Goal: Download file/media

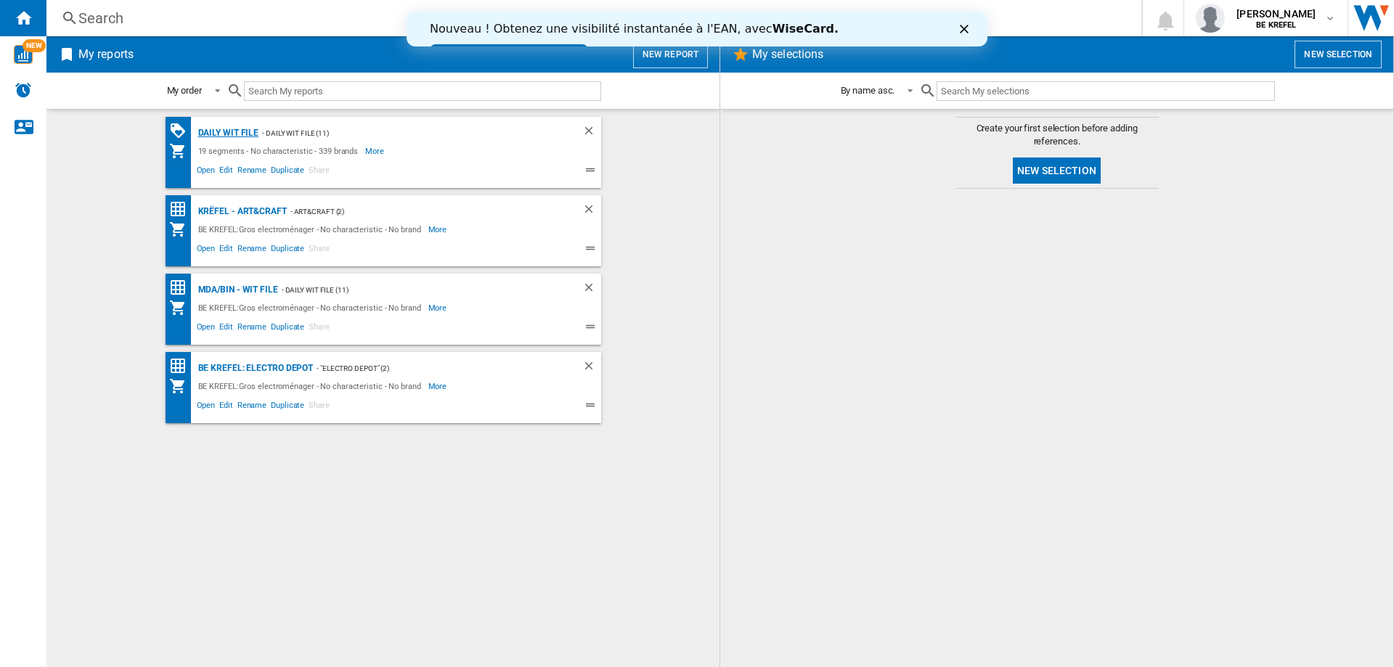
click at [239, 137] on div "Daily WIT file" at bounding box center [227, 133] width 65 height 18
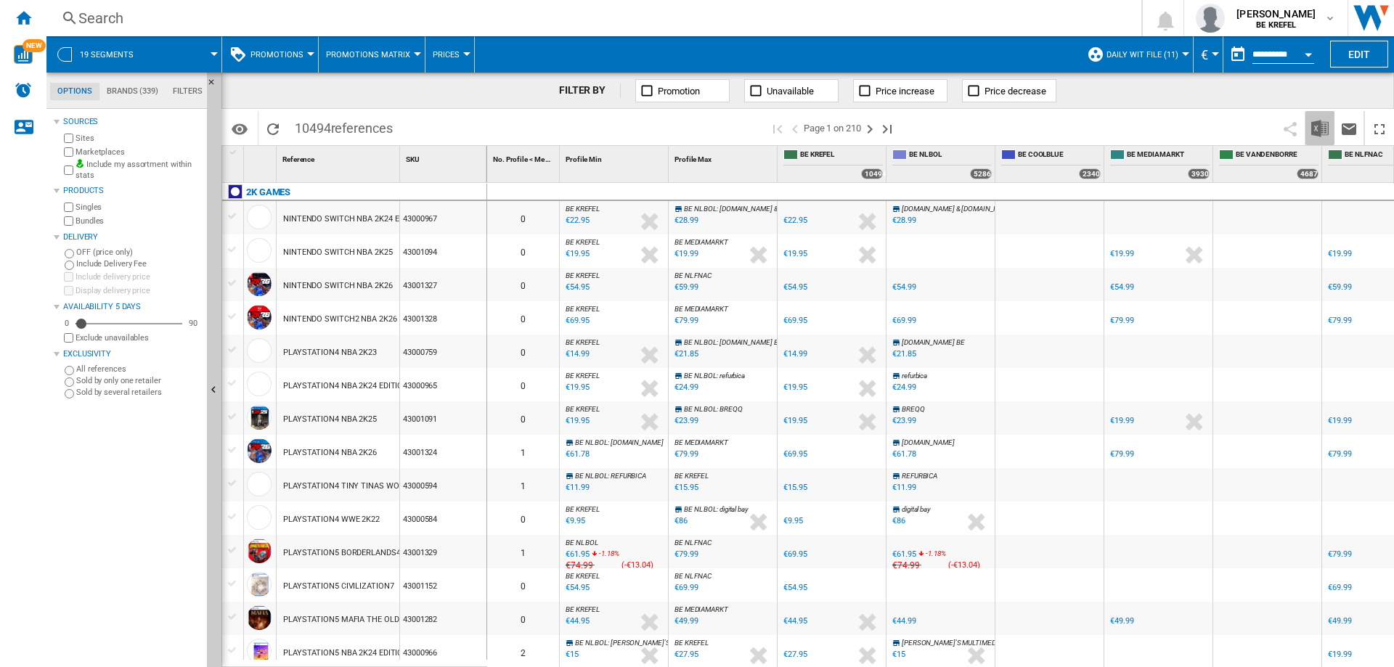
click at [1321, 129] on img "Download in Excel" at bounding box center [1320, 128] width 17 height 17
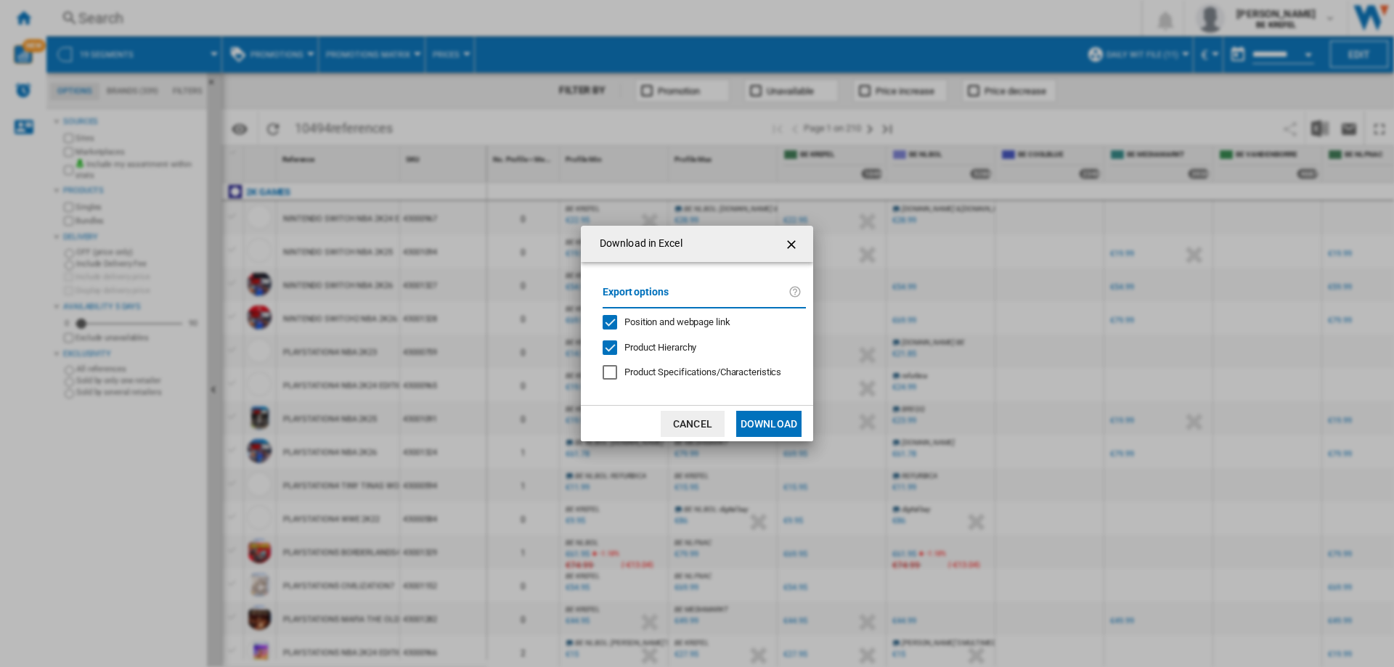
click at [757, 422] on button "Download" at bounding box center [768, 424] width 65 height 26
